Goal: Information Seeking & Learning: Learn about a topic

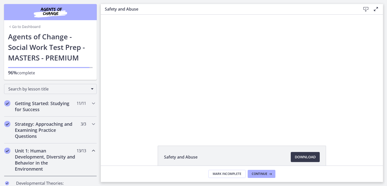
scroll to position [160, 0]
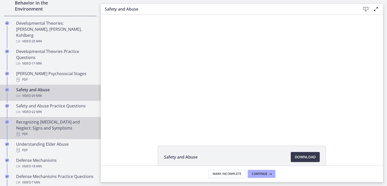
click at [70, 131] on div "PDF" at bounding box center [55, 134] width 79 height 6
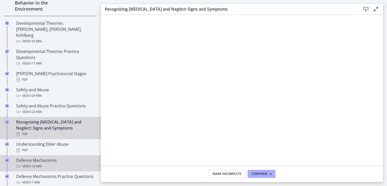
click at [69, 163] on div "Video · 18 min" at bounding box center [55, 166] width 79 height 6
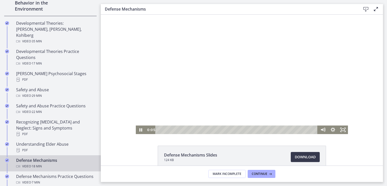
click at [203, 85] on div at bounding box center [242, 74] width 212 height 119
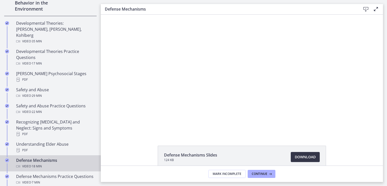
click at [297, 156] on span "Download Opens in a new window" at bounding box center [305, 157] width 21 height 6
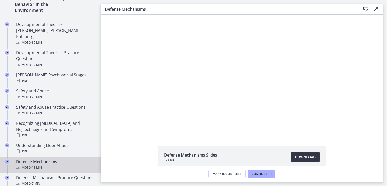
scroll to position [160, 0]
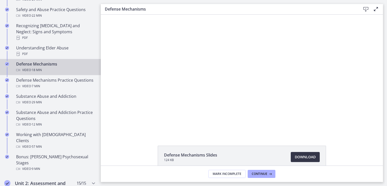
drag, startPoint x: 100, startPoint y: 70, endPoint x: 4, endPoint y: 84, distance: 96.5
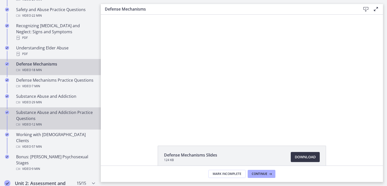
scroll to position [269, 0]
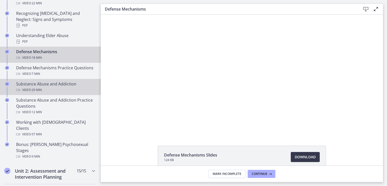
click at [67, 88] on div "Video · 29 min" at bounding box center [55, 90] width 79 height 6
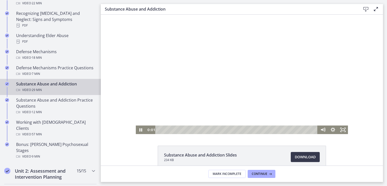
click at [239, 66] on div at bounding box center [242, 74] width 212 height 119
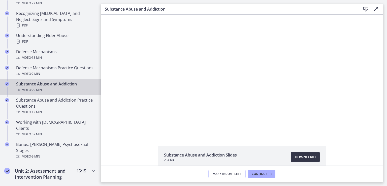
click at [305, 157] on span "Download Opens in a new window" at bounding box center [305, 157] width 21 height 6
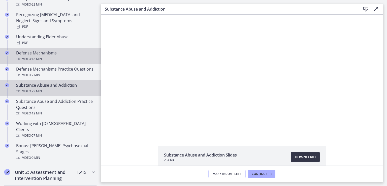
scroll to position [268, 0]
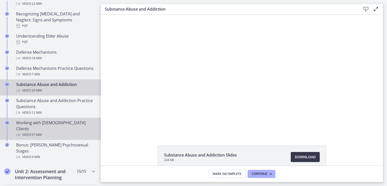
click at [85, 124] on div "Working with [DEMOGRAPHIC_DATA] Clients Video · 57 min" at bounding box center [55, 129] width 79 height 18
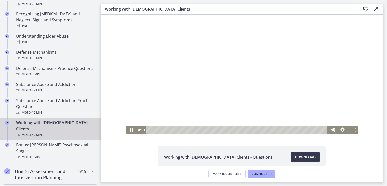
click at [211, 96] on div at bounding box center [242, 74] width 232 height 119
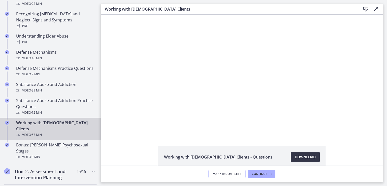
click at [302, 157] on span "Download Opens in a new window" at bounding box center [305, 157] width 21 height 6
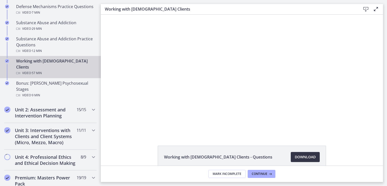
scroll to position [333, 0]
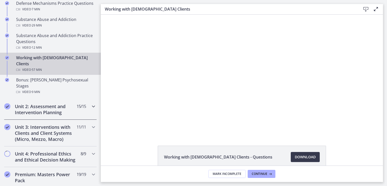
click at [90, 103] on icon "Chapters" at bounding box center [93, 106] width 6 height 6
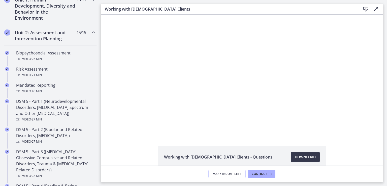
scroll to position [149, 0]
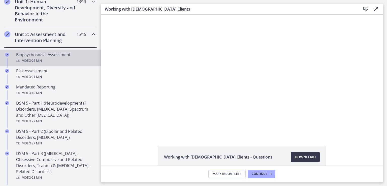
click at [73, 56] on div "Biopsychosocial Assessment Video · 26 min" at bounding box center [55, 58] width 79 height 12
click at [231, 75] on div at bounding box center [241, 74] width 213 height 119
click at [304, 156] on span "Download Opens in a new window" at bounding box center [305, 157] width 21 height 6
